Goal: Task Accomplishment & Management: Use online tool/utility

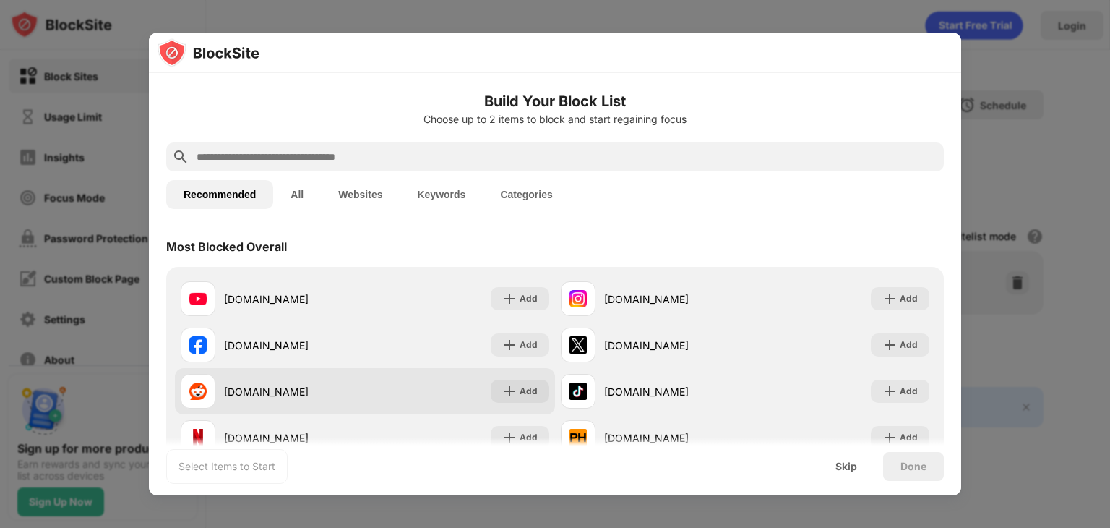
scroll to position [72, 0]
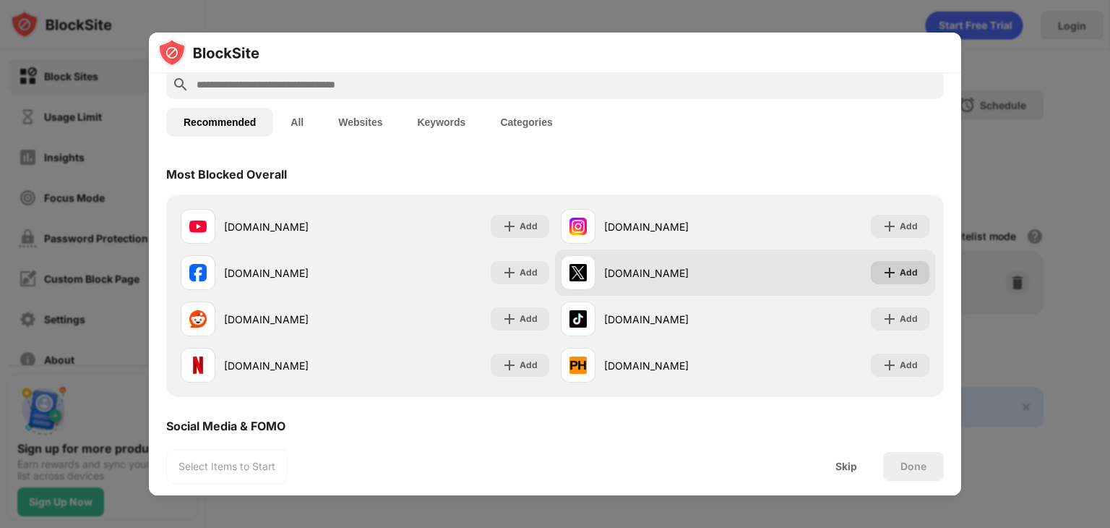
click at [900, 277] on div "Add" at bounding box center [909, 272] width 18 height 14
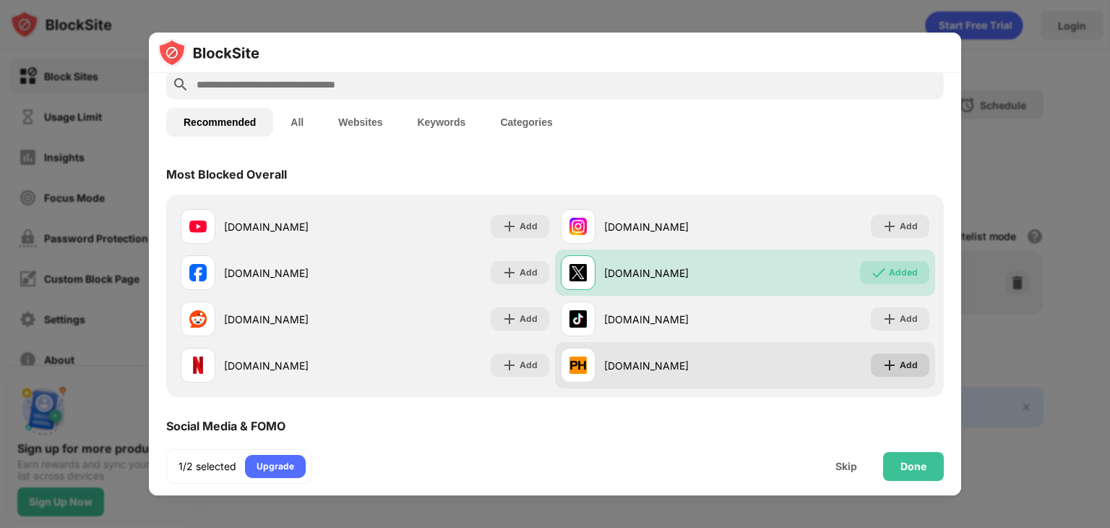
click at [900, 365] on div "Add" at bounding box center [909, 365] width 18 height 14
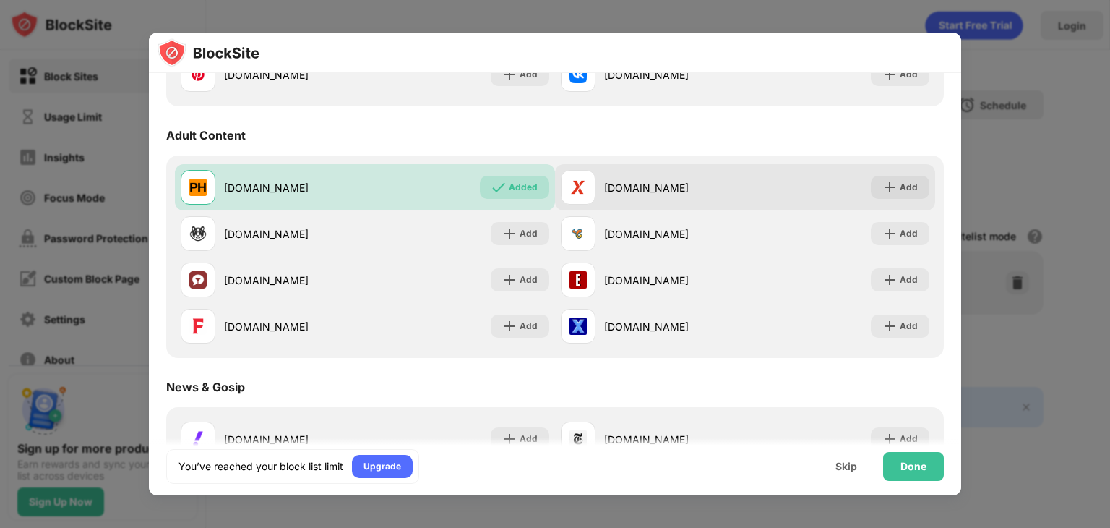
scroll to position [650, 0]
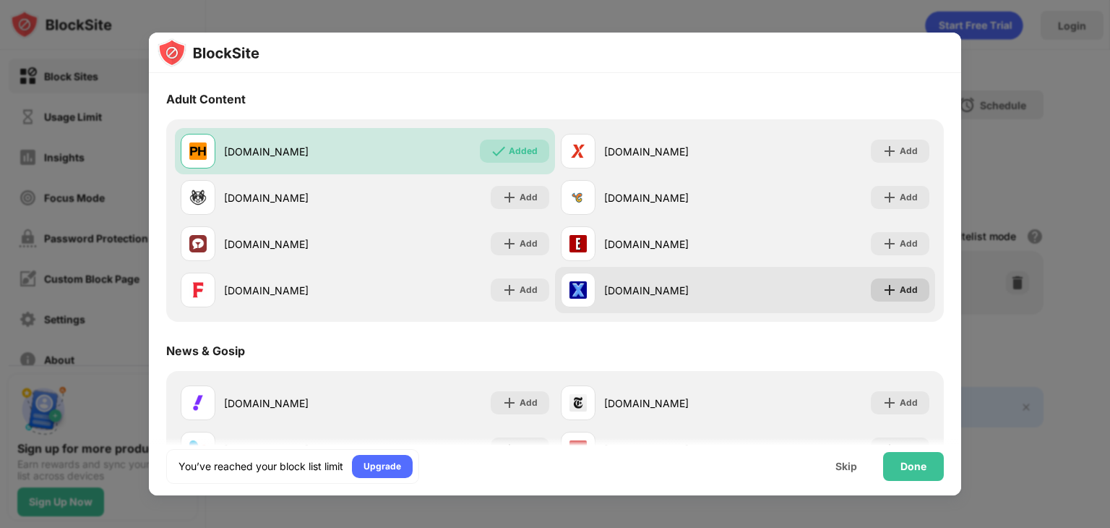
click at [901, 296] on div "Add" at bounding box center [909, 290] width 18 height 14
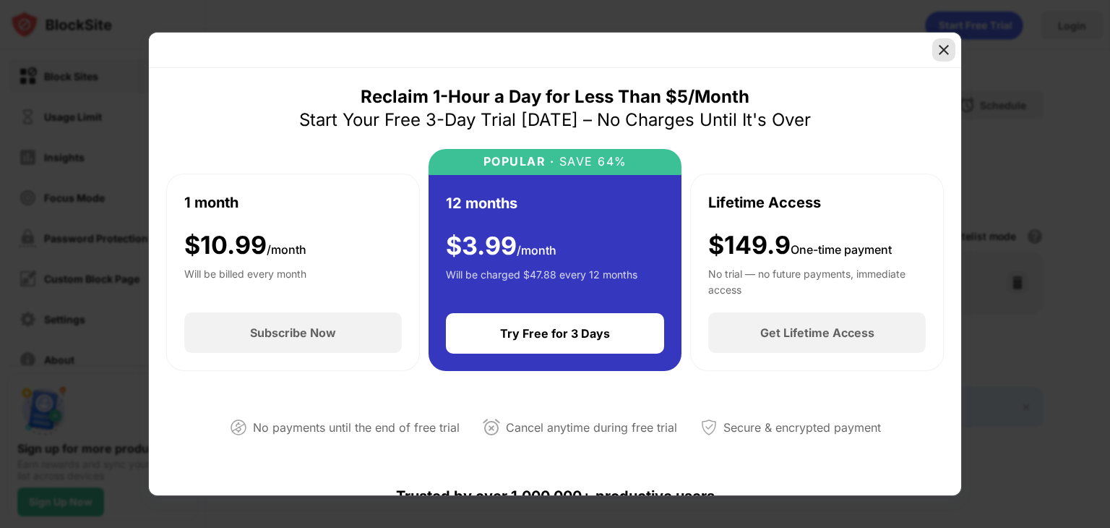
click at [934, 53] on div at bounding box center [943, 49] width 23 height 23
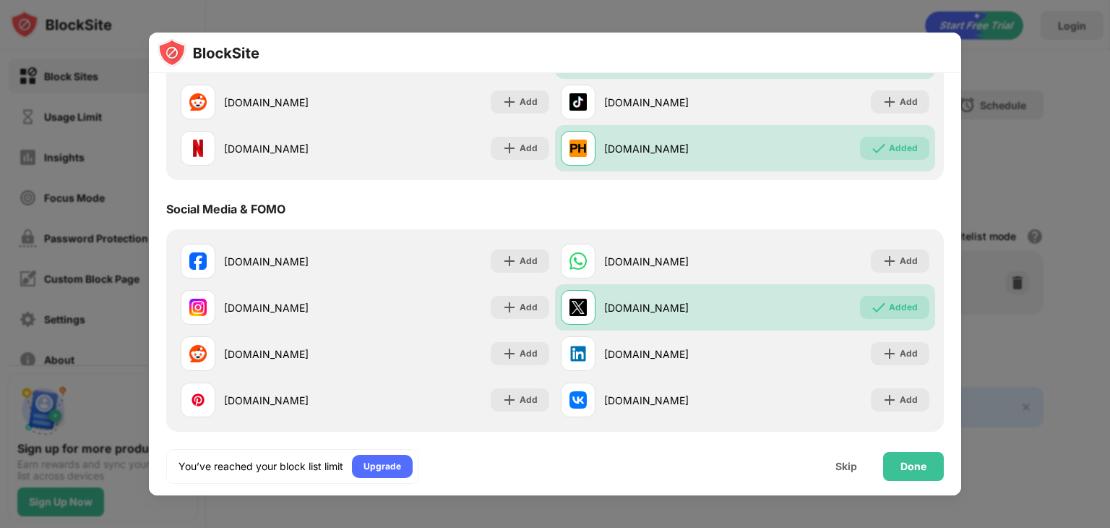
scroll to position [289, 0]
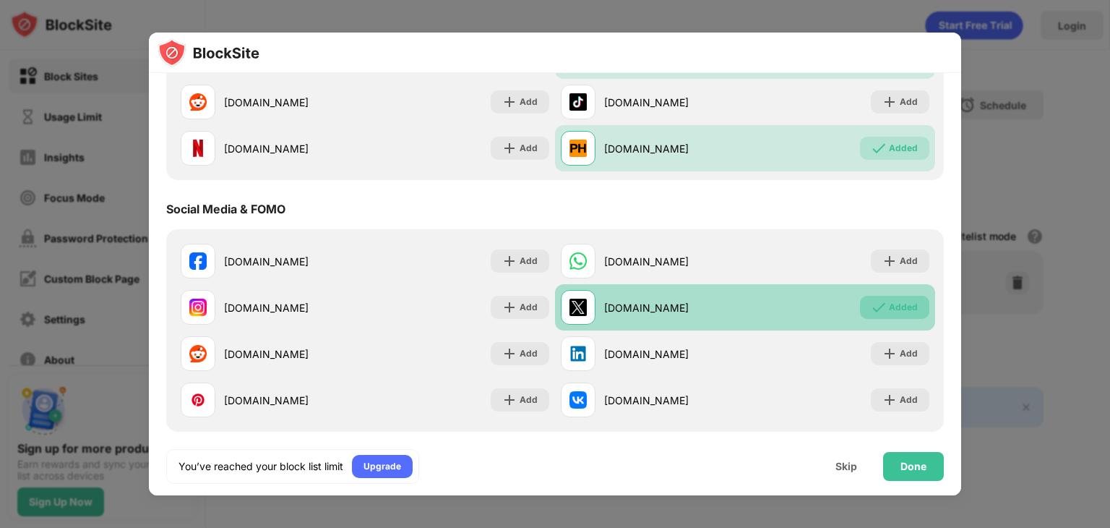
click at [907, 309] on div "Added" at bounding box center [894, 307] width 69 height 23
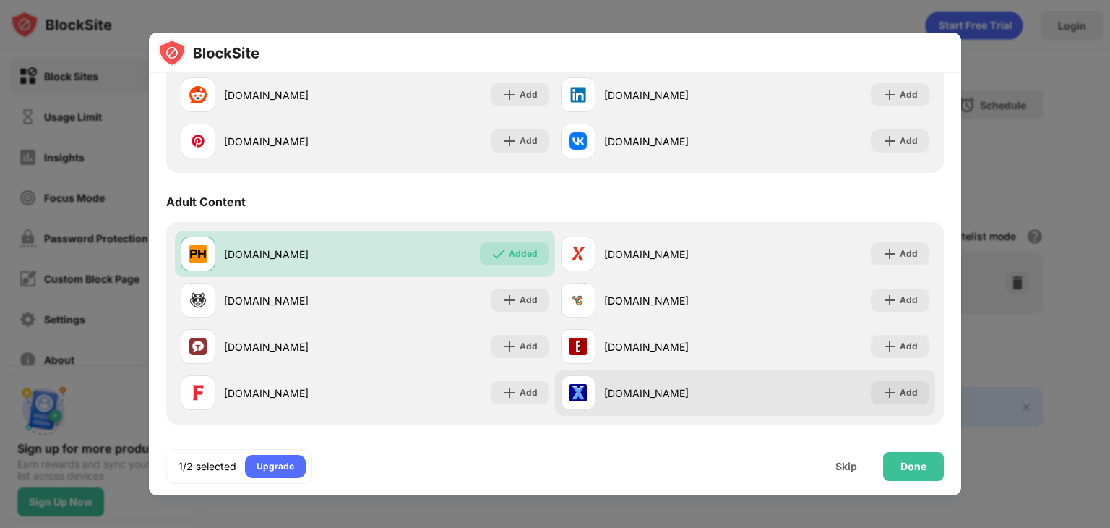
scroll to position [650, 0]
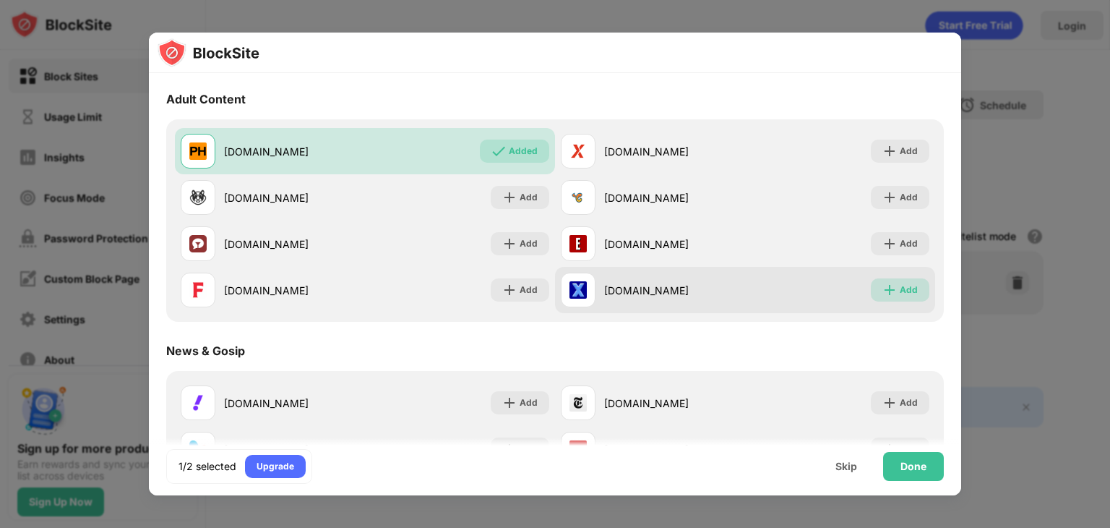
click at [903, 298] on div "Add" at bounding box center [900, 289] width 59 height 23
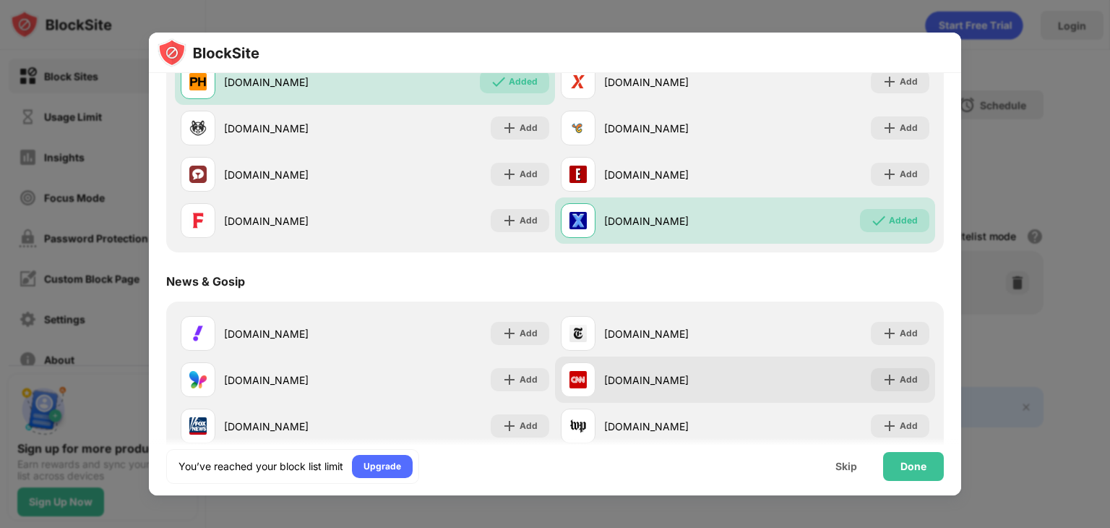
scroll to position [723, 0]
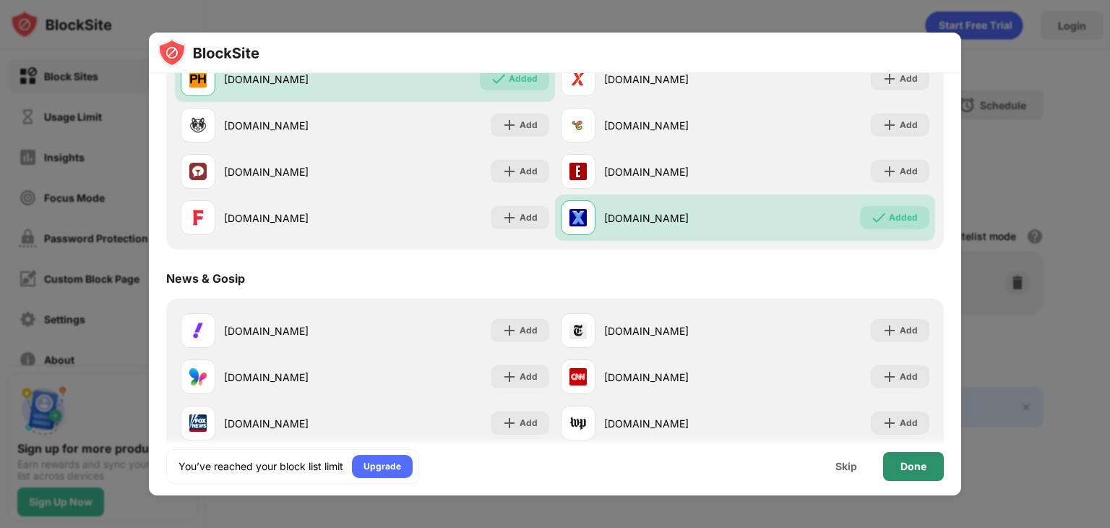
click at [908, 472] on div "Done" at bounding box center [913, 466] width 61 height 29
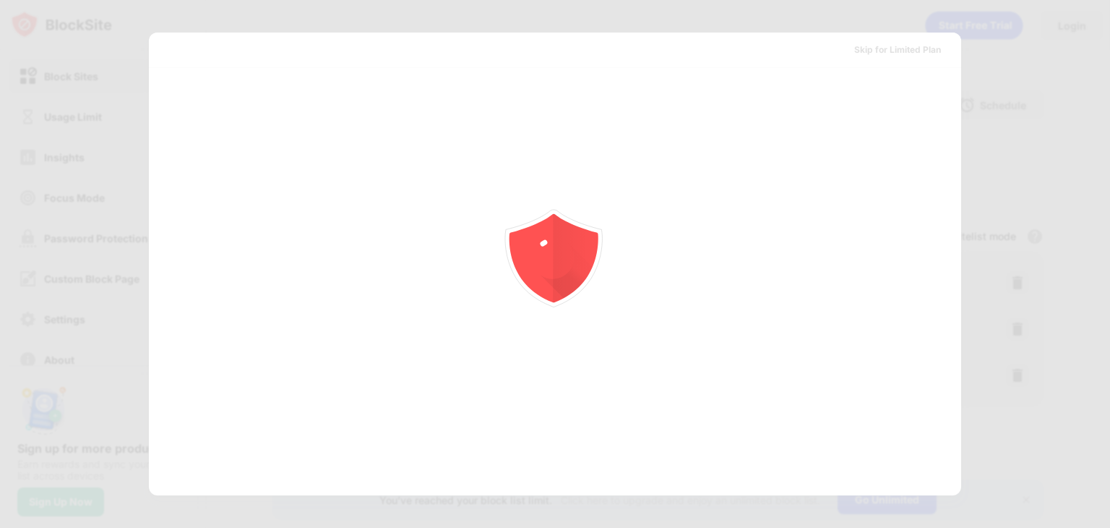
scroll to position [0, 0]
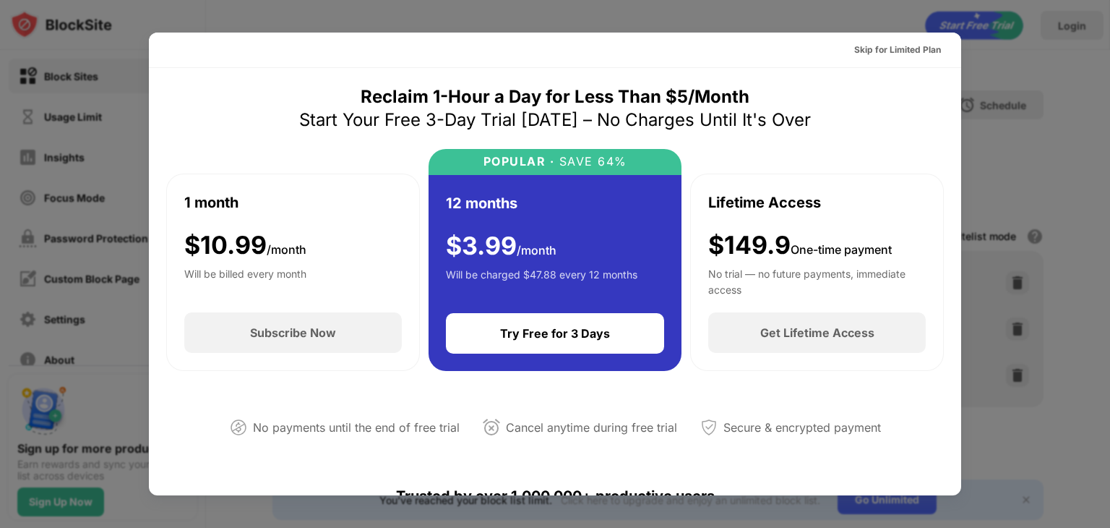
click at [1055, 148] on div at bounding box center [555, 264] width 1110 height 528
click at [885, 54] on div "Skip for Limited Plan" at bounding box center [897, 50] width 87 height 14
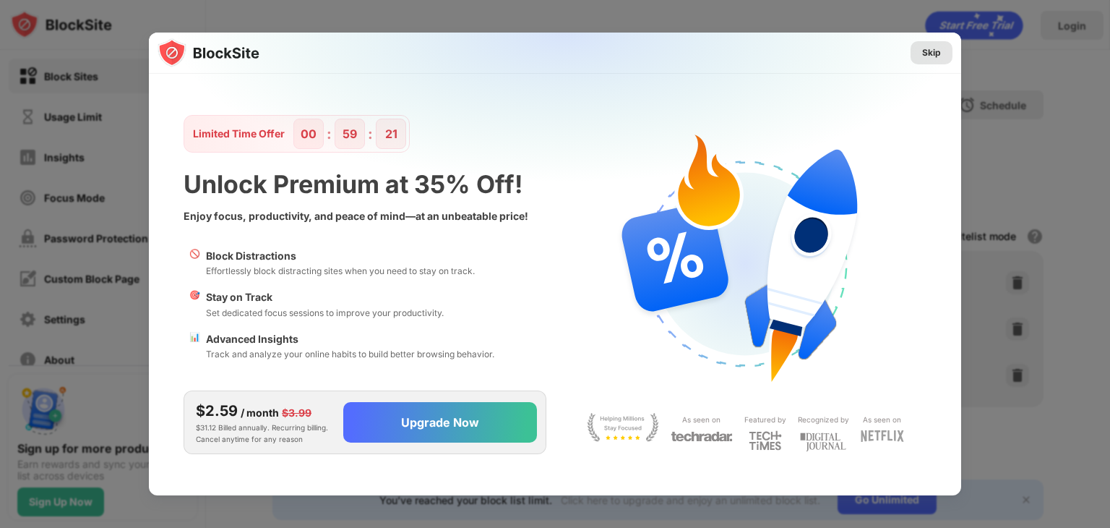
click at [934, 50] on div "Skip" at bounding box center [931, 53] width 19 height 14
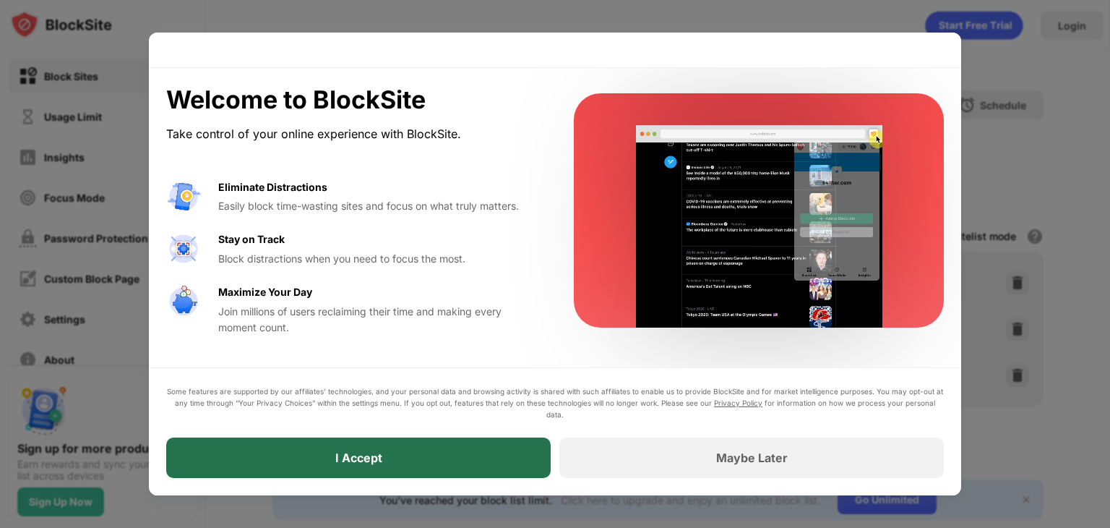
click at [494, 459] on div "I Accept" at bounding box center [358, 457] width 384 height 40
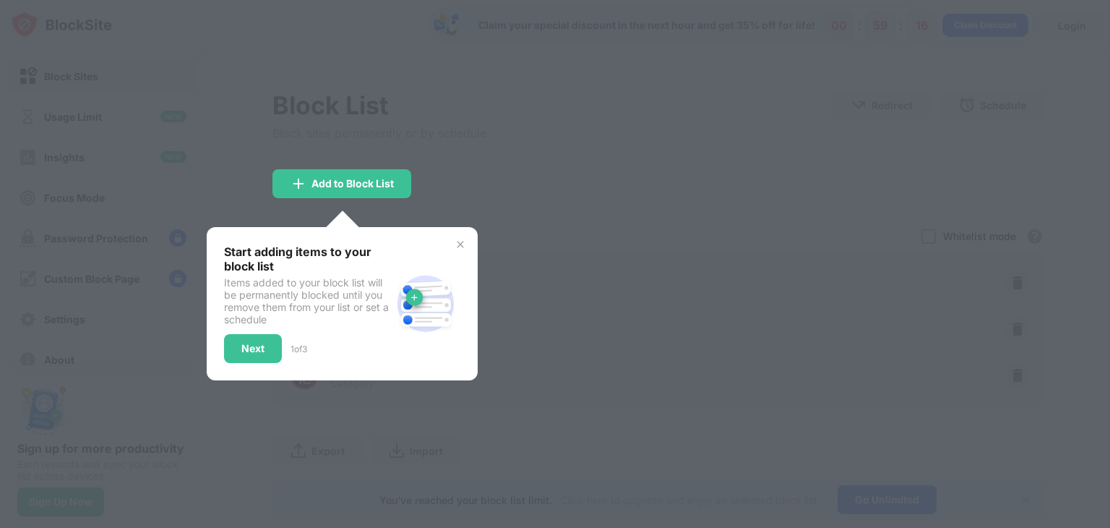
click at [477, 163] on div at bounding box center [555, 264] width 1110 height 528
click at [261, 343] on div "Next" at bounding box center [252, 349] width 23 height 12
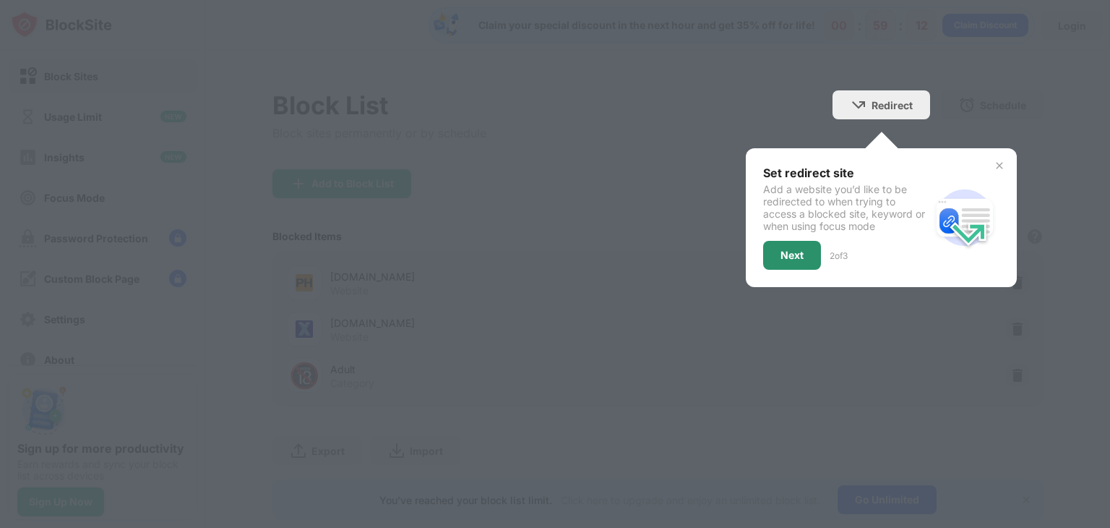
click at [782, 261] on div "Next" at bounding box center [792, 255] width 58 height 29
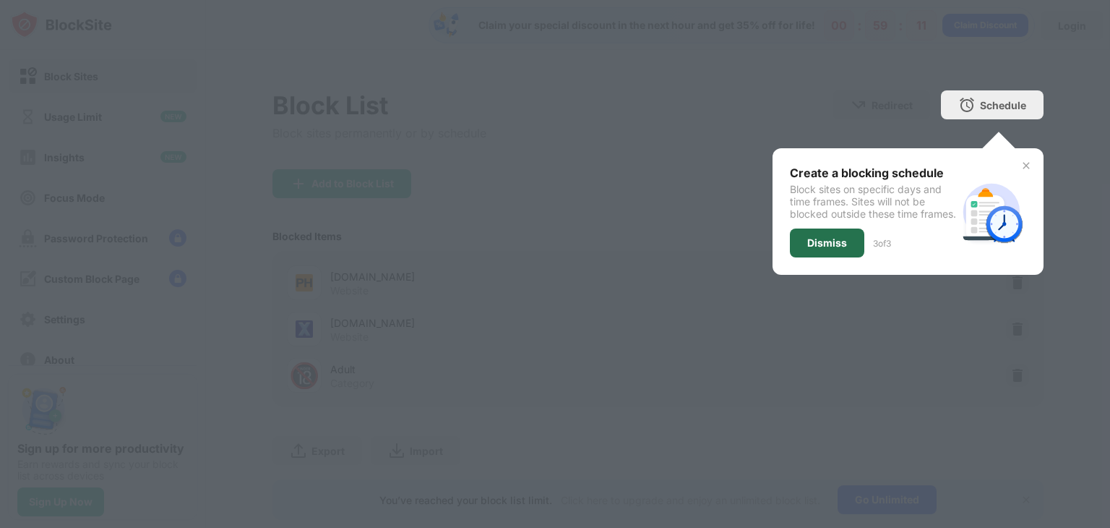
click at [821, 249] on div "Dismiss" at bounding box center [827, 243] width 40 height 12
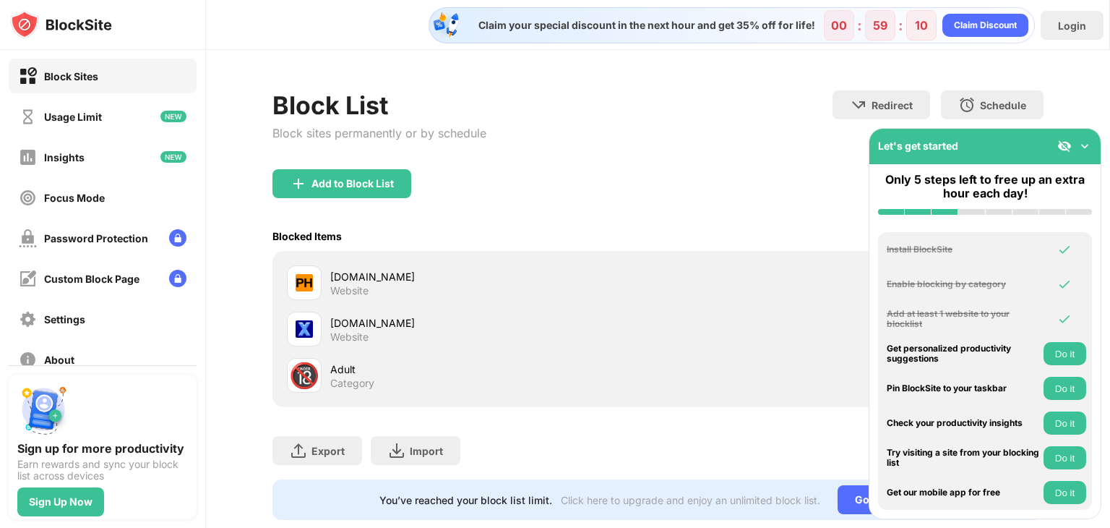
click at [723, 172] on div "Add to Block List" at bounding box center [657, 195] width 771 height 52
click at [1092, 147] on div "Let's get started" at bounding box center [984, 146] width 231 height 35
click at [607, 212] on div "Add to Block List" at bounding box center [657, 195] width 771 height 52
click at [1084, 149] on img at bounding box center [1085, 146] width 14 height 14
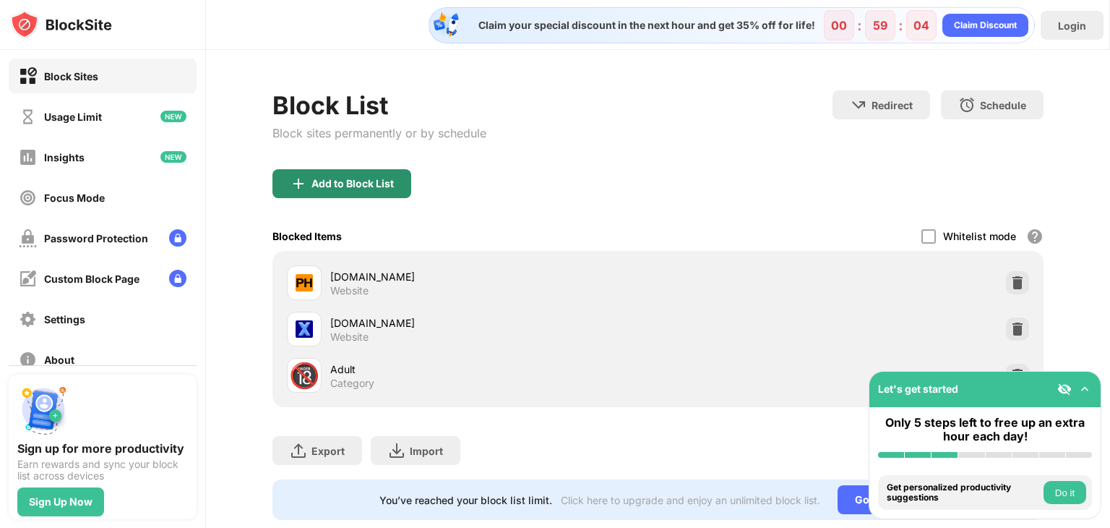
click at [309, 175] on div "Add to Block List" at bounding box center [341, 183] width 139 height 29
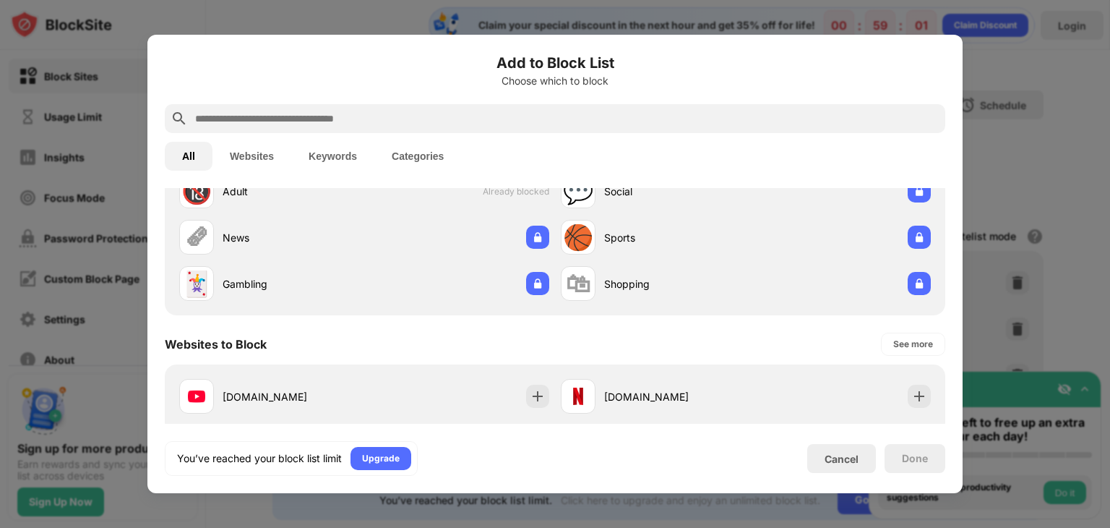
scroll to position [72, 0]
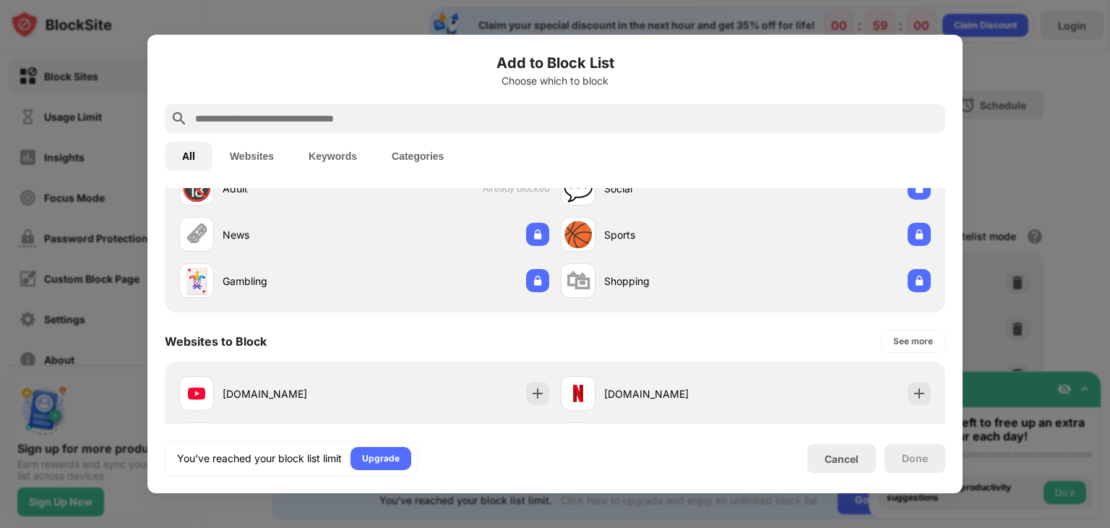
click at [254, 162] on button "Websites" at bounding box center [251, 156] width 79 height 29
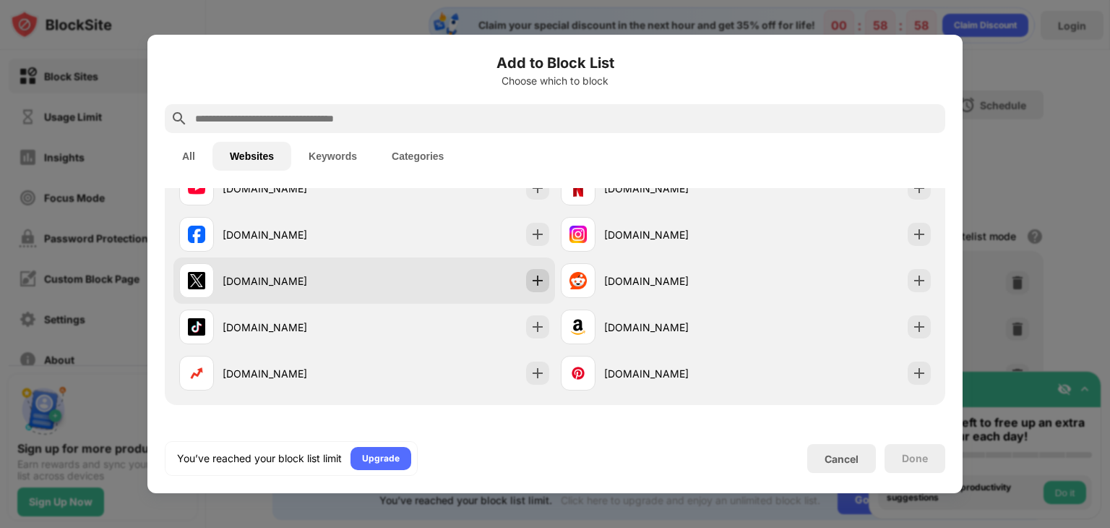
click at [538, 281] on img at bounding box center [537, 280] width 14 height 14
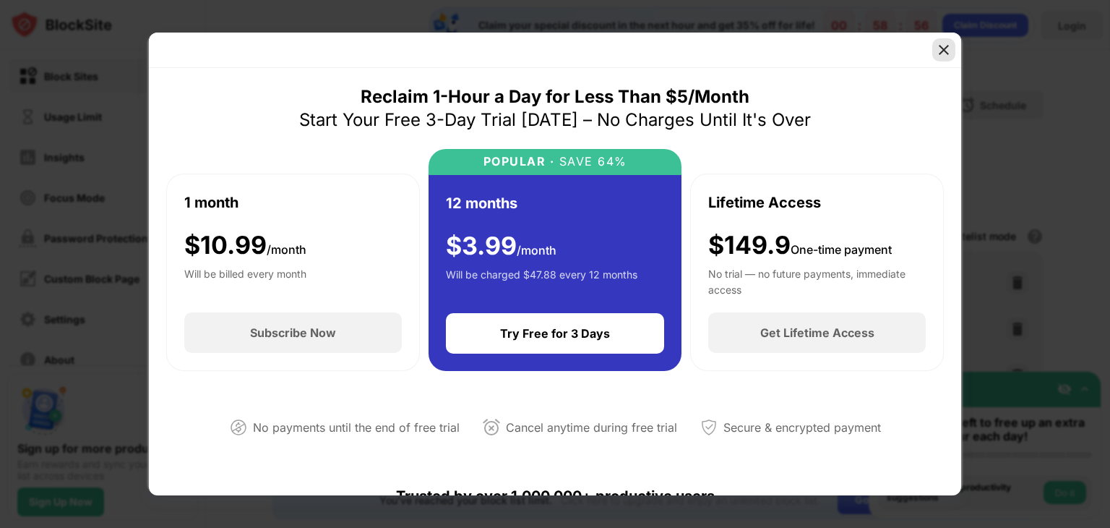
click at [940, 56] on img at bounding box center [944, 50] width 14 height 14
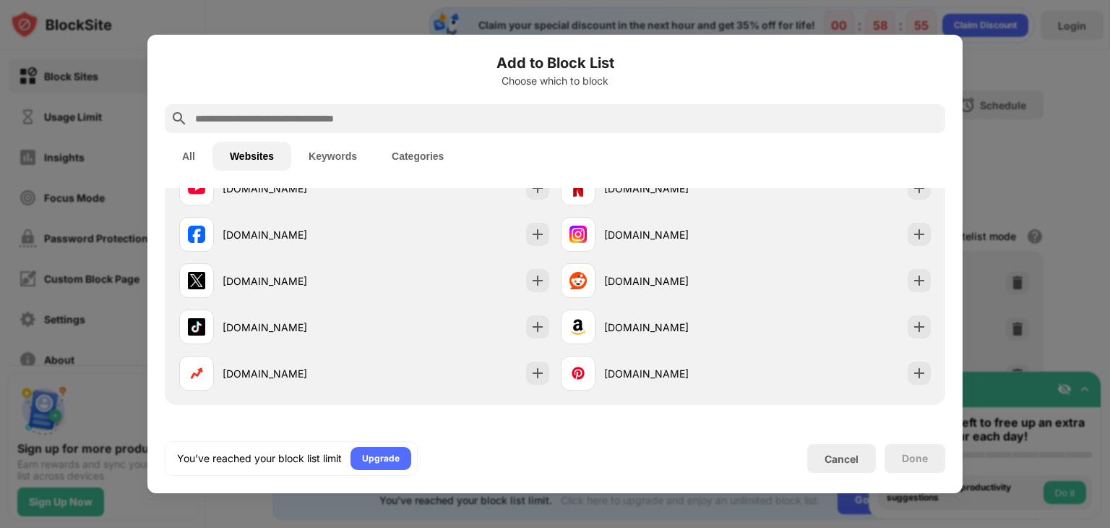
click at [905, 17] on div at bounding box center [555, 264] width 1110 height 528
